Goal: Task Accomplishment & Management: Use online tool/utility

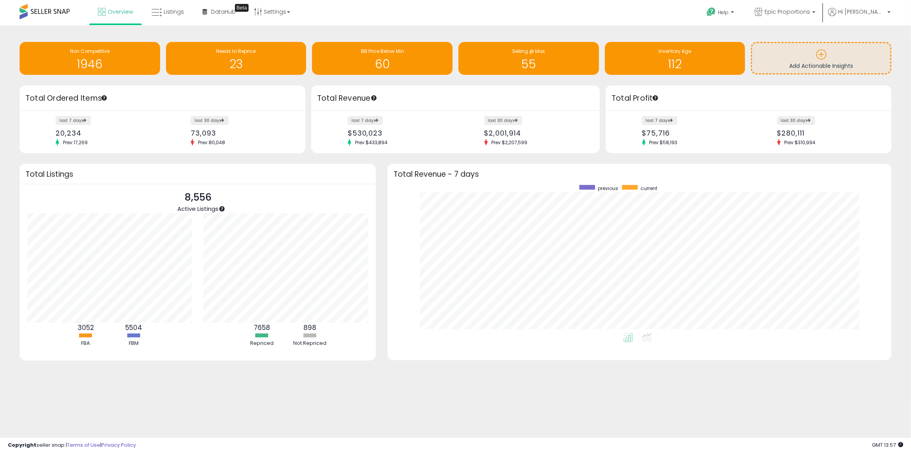
scroll to position [148, 488]
click at [213, 44] on div "Needs to Reprice 23" at bounding box center [236, 58] width 141 height 33
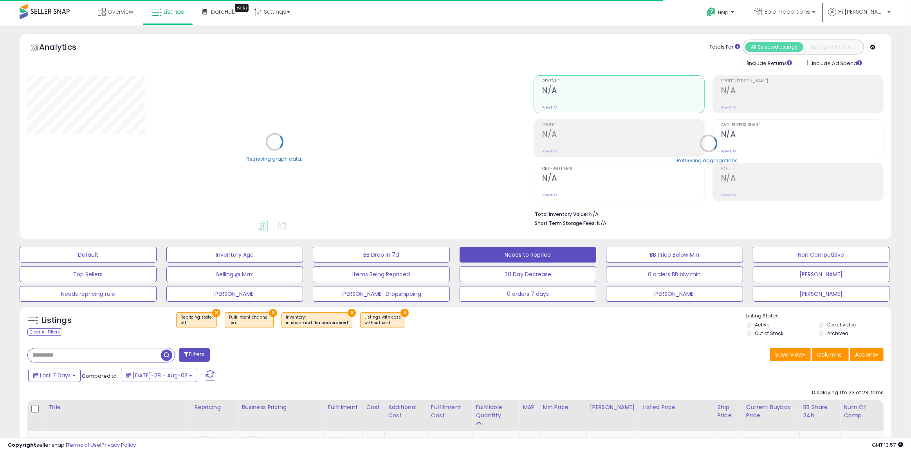
select select "**"
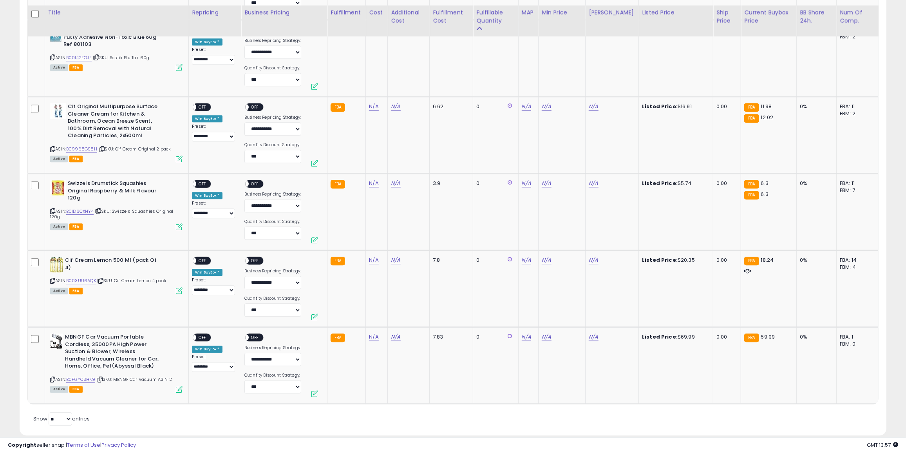
scroll to position [1797, 0]
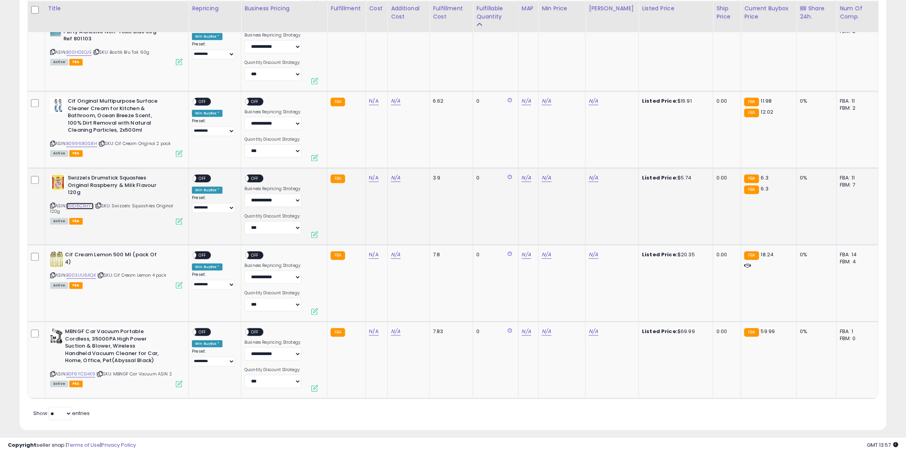
click at [76, 202] on link "B01D6CXHY4" at bounding box center [79, 205] width 27 height 7
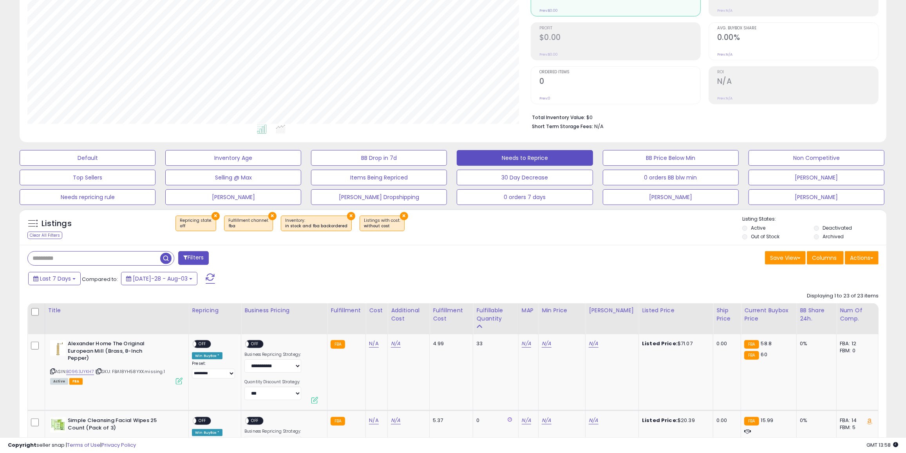
scroll to position [0, 0]
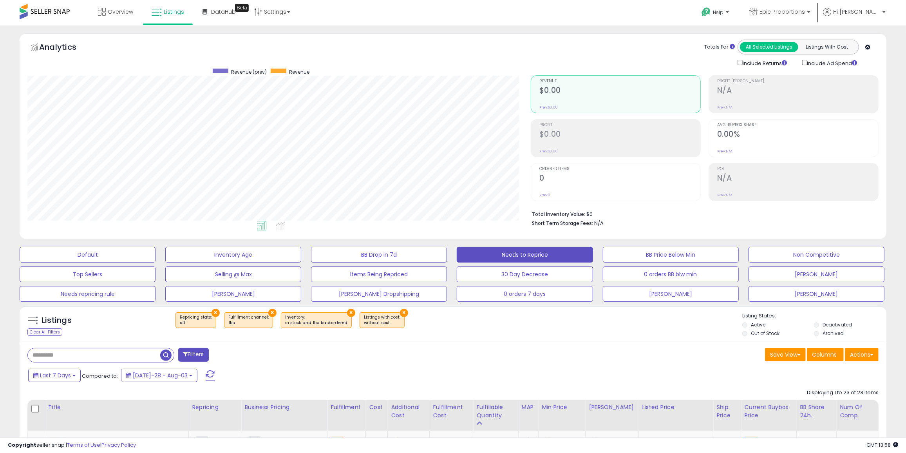
click at [47, 5] on span at bounding box center [45, 11] width 50 height 15
